Goal: Task Accomplishment & Management: Manage account settings

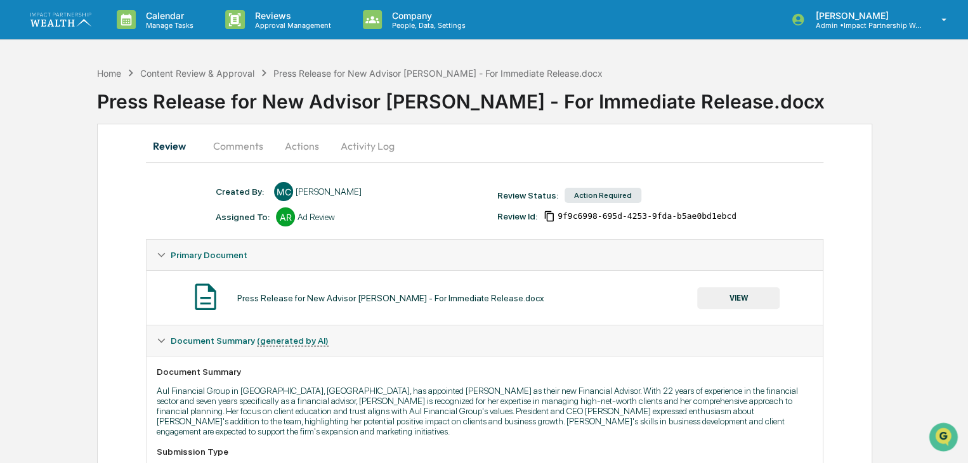
click at [83, 25] on img at bounding box center [60, 19] width 61 height 13
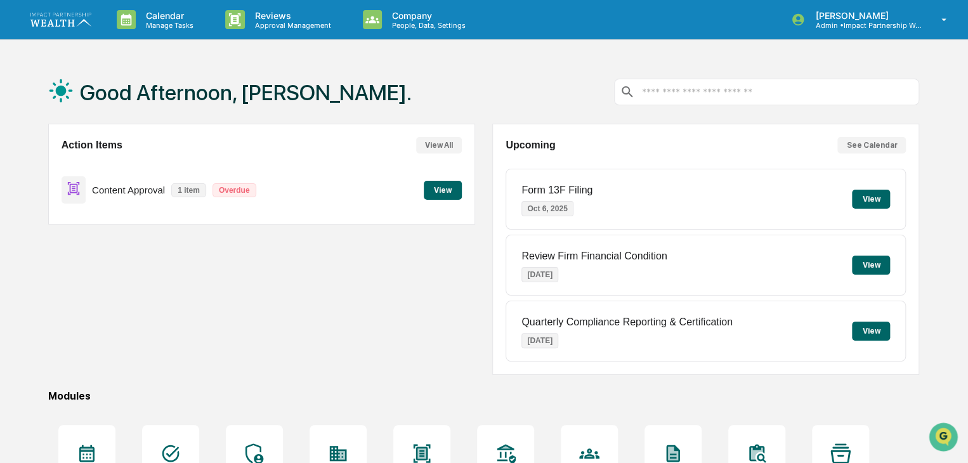
click at [452, 194] on button "View" at bounding box center [443, 190] width 38 height 19
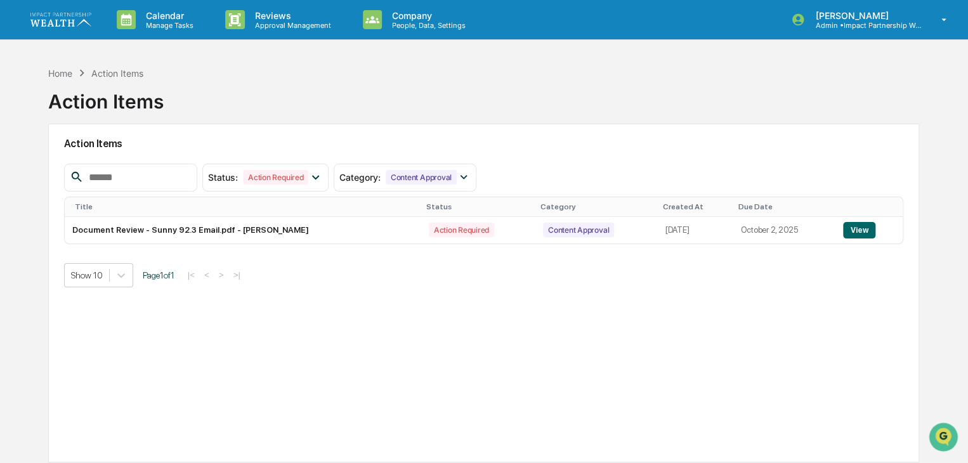
click at [391, 303] on div "Action Items Status : Action Required Select/Deselect All Action Required Resol…" at bounding box center [483, 293] width 871 height 339
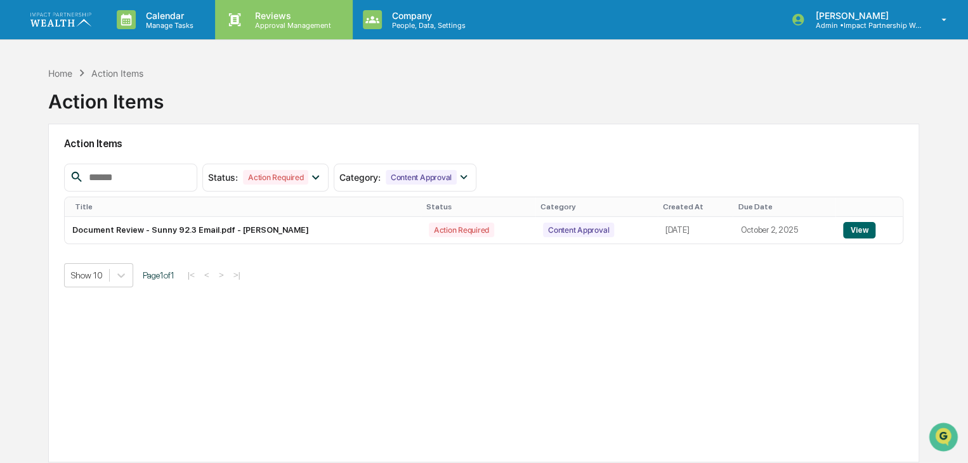
click at [278, 23] on p "Approval Management" at bounding box center [291, 25] width 93 height 9
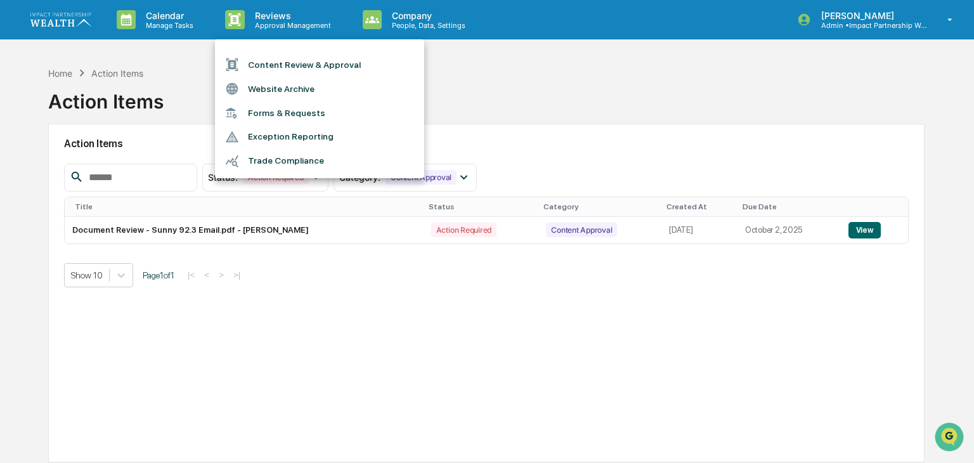
click at [294, 75] on li "Content Review & Approval" at bounding box center [319, 65] width 209 height 24
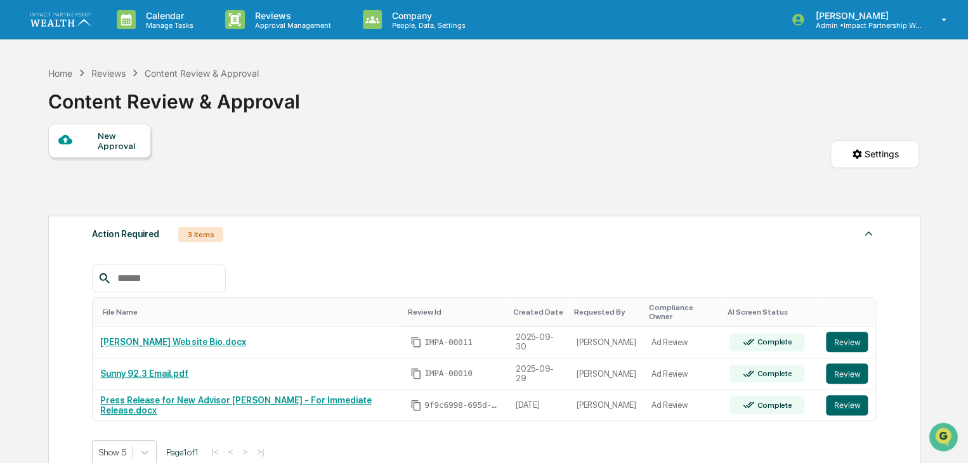
scroll to position [127, 0]
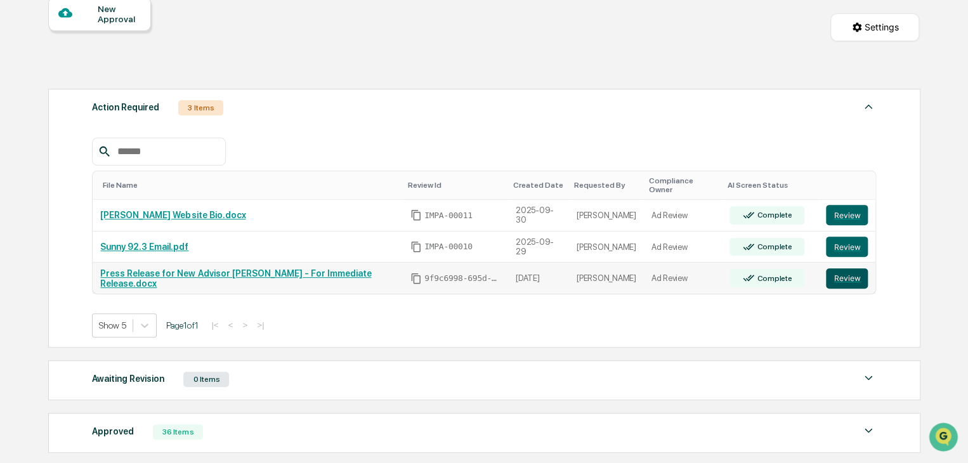
click at [855, 272] on button "Review" at bounding box center [847, 278] width 42 height 20
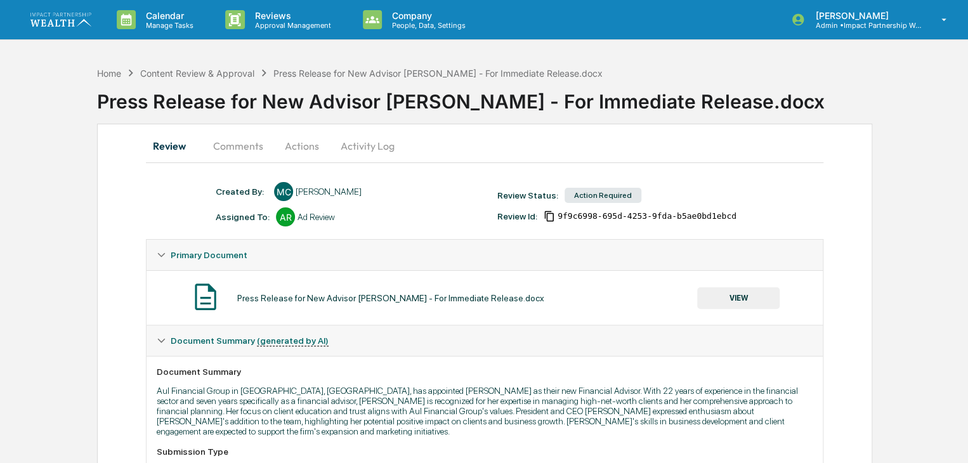
click at [316, 140] on button "Actions" at bounding box center [301, 146] width 57 height 30
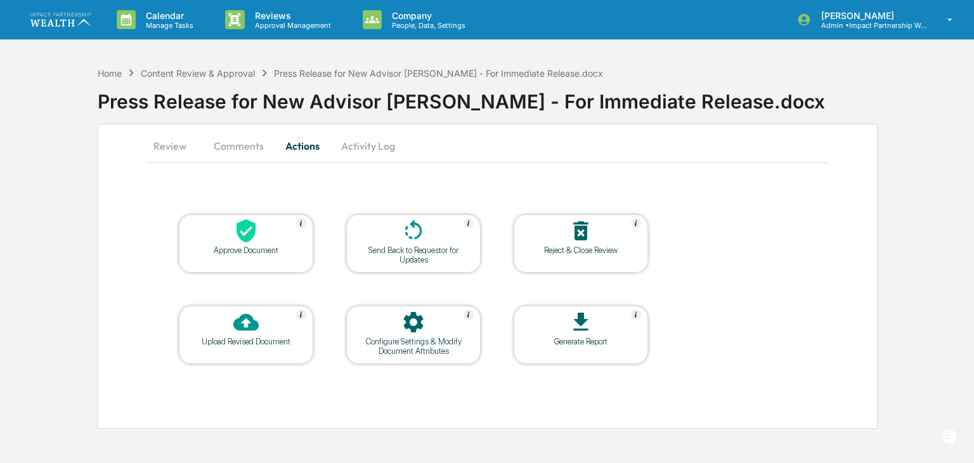
click at [391, 167] on div "Review Comments Actions Activity Log Approve Document Send Back to Requestor fo…" at bounding box center [488, 276] width 781 height 305
click at [378, 153] on button "Activity Log" at bounding box center [368, 146] width 74 height 30
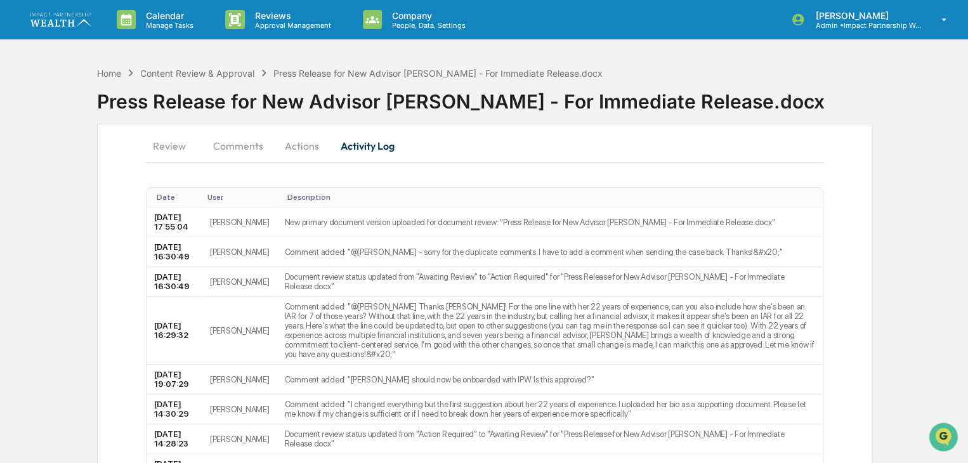
click at [231, 148] on button "Comments" at bounding box center [238, 146] width 70 height 30
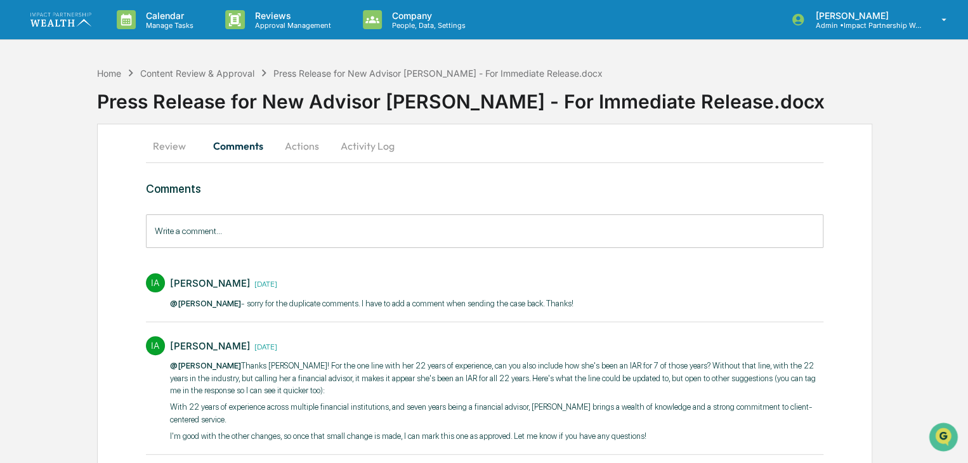
click at [66, 14] on img at bounding box center [60, 19] width 61 height 13
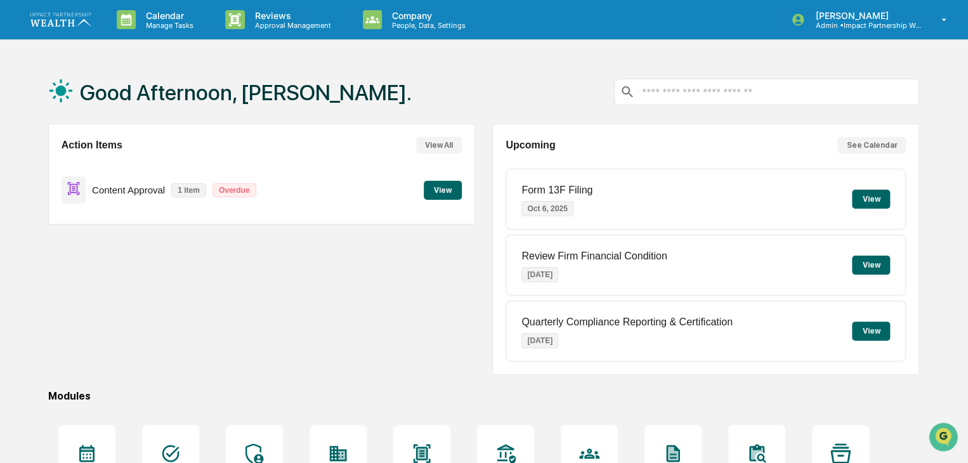
click at [203, 277] on div "Action Items View All Content Approval 1 item Overdue View" at bounding box center [261, 249] width 427 height 251
